Goal: Navigation & Orientation: Understand site structure

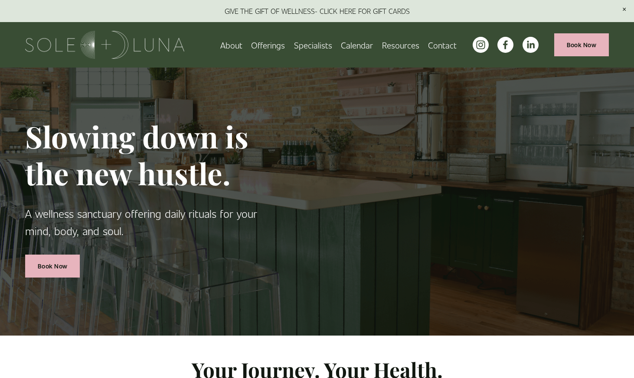
click at [0, 0] on span "Rituals" at bounding box center [0, 0] width 0 height 0
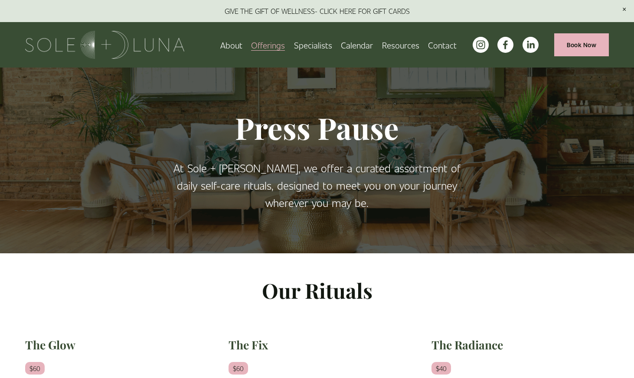
click at [320, 47] on link "Specialists" at bounding box center [313, 44] width 38 height 15
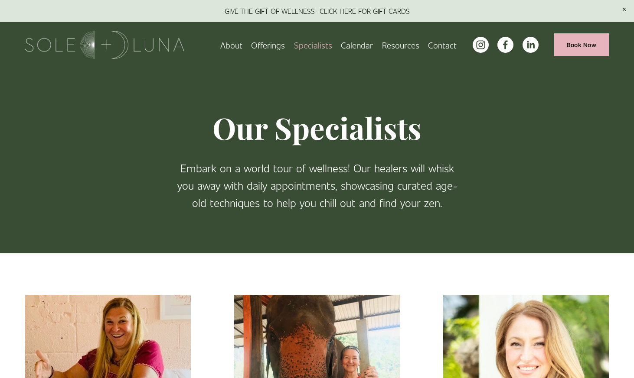
click at [0, 0] on span "Meditations" at bounding box center [0, 0] width 0 height 0
